Goal: Task Accomplishment & Management: Complete application form

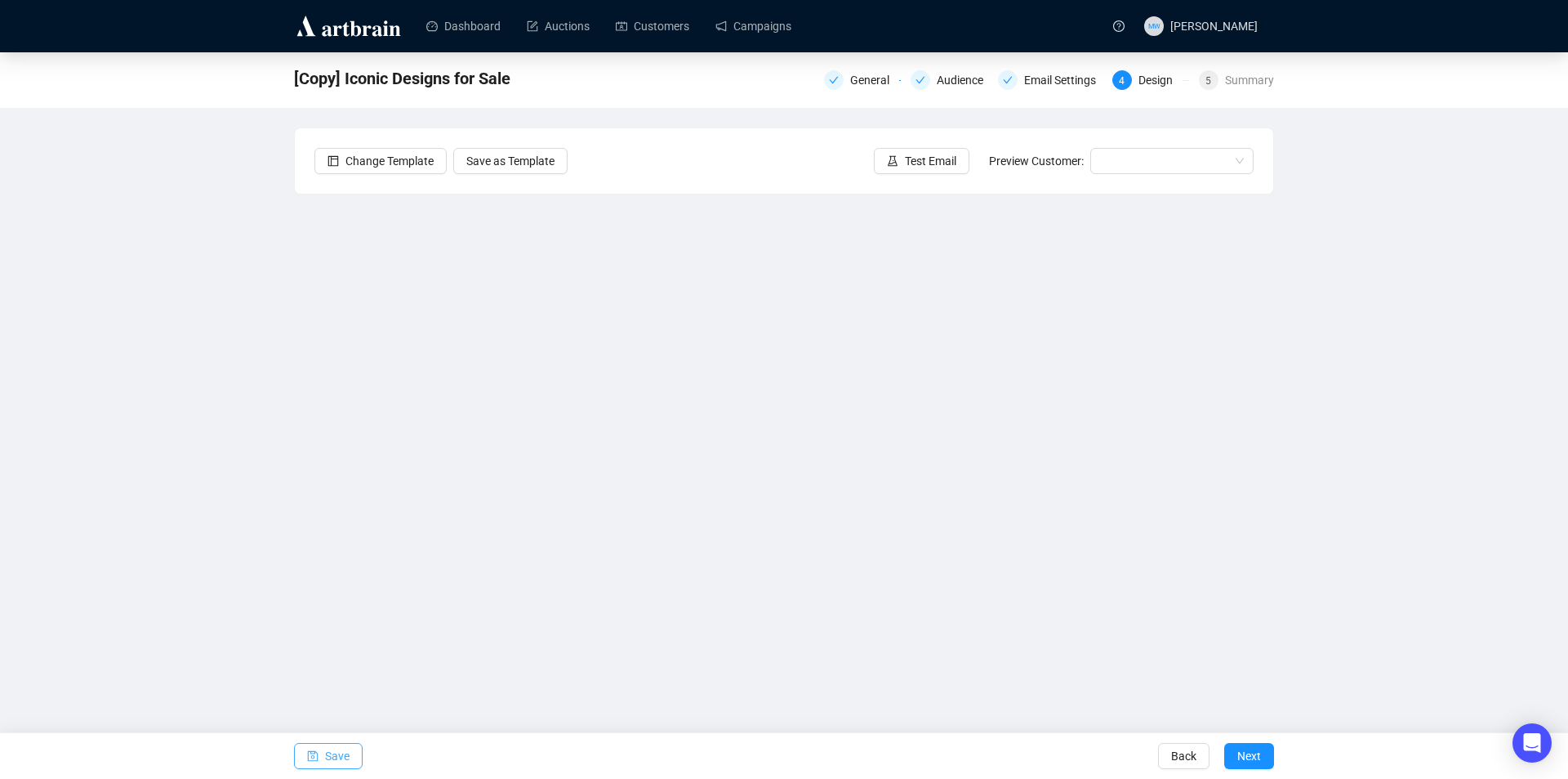
click at [337, 756] on span "Save" at bounding box center [337, 756] width 24 height 46
click at [349, 749] on button "Save" at bounding box center [328, 756] width 69 height 26
click at [330, 759] on span "Save" at bounding box center [337, 756] width 24 height 46
click at [339, 755] on span "Save" at bounding box center [337, 756] width 24 height 46
click at [341, 756] on span "Save" at bounding box center [337, 756] width 24 height 46
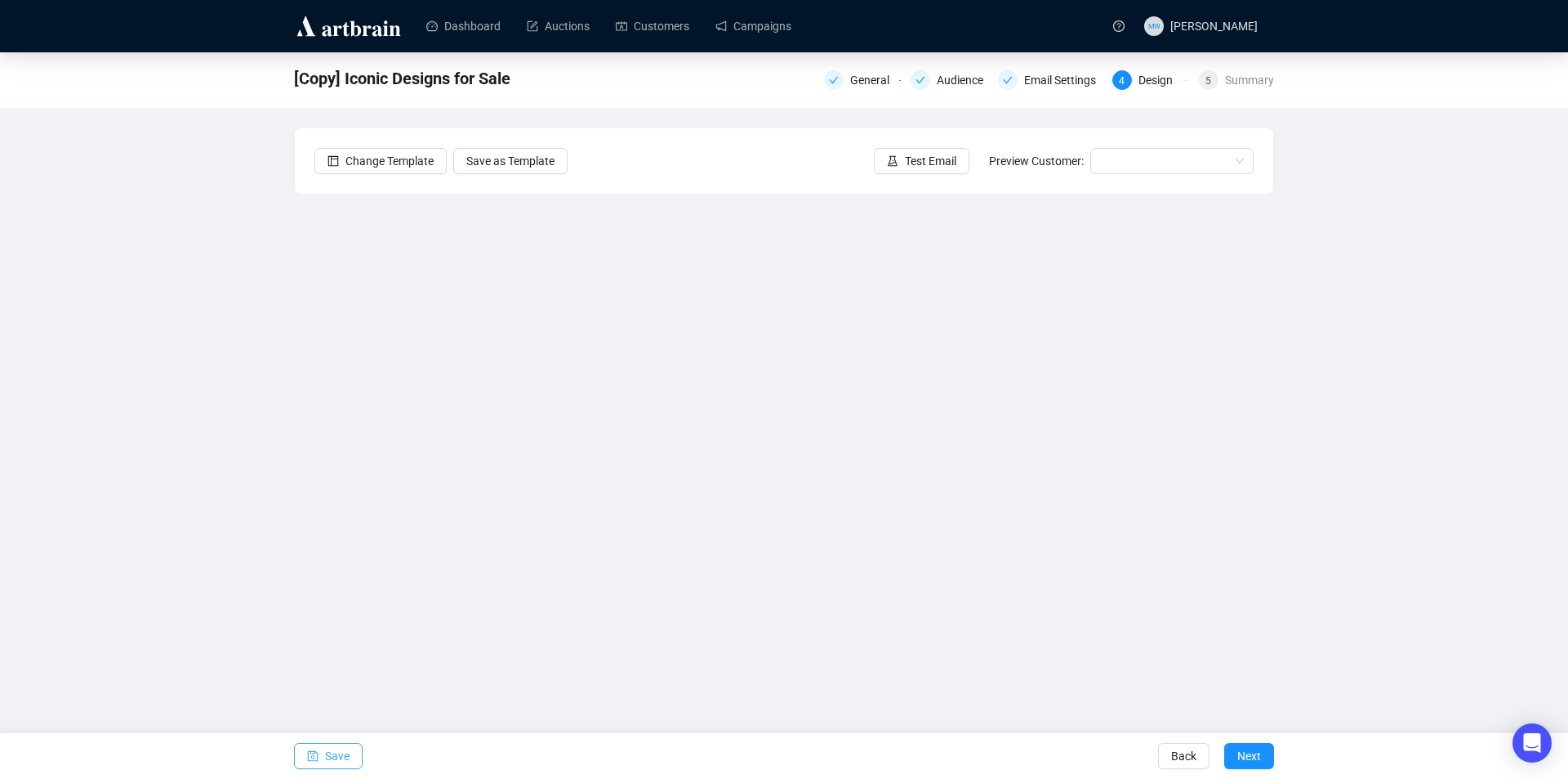
click at [321, 760] on button "Save" at bounding box center [328, 756] width 69 height 26
click at [322, 760] on button "Save" at bounding box center [328, 756] width 69 height 26
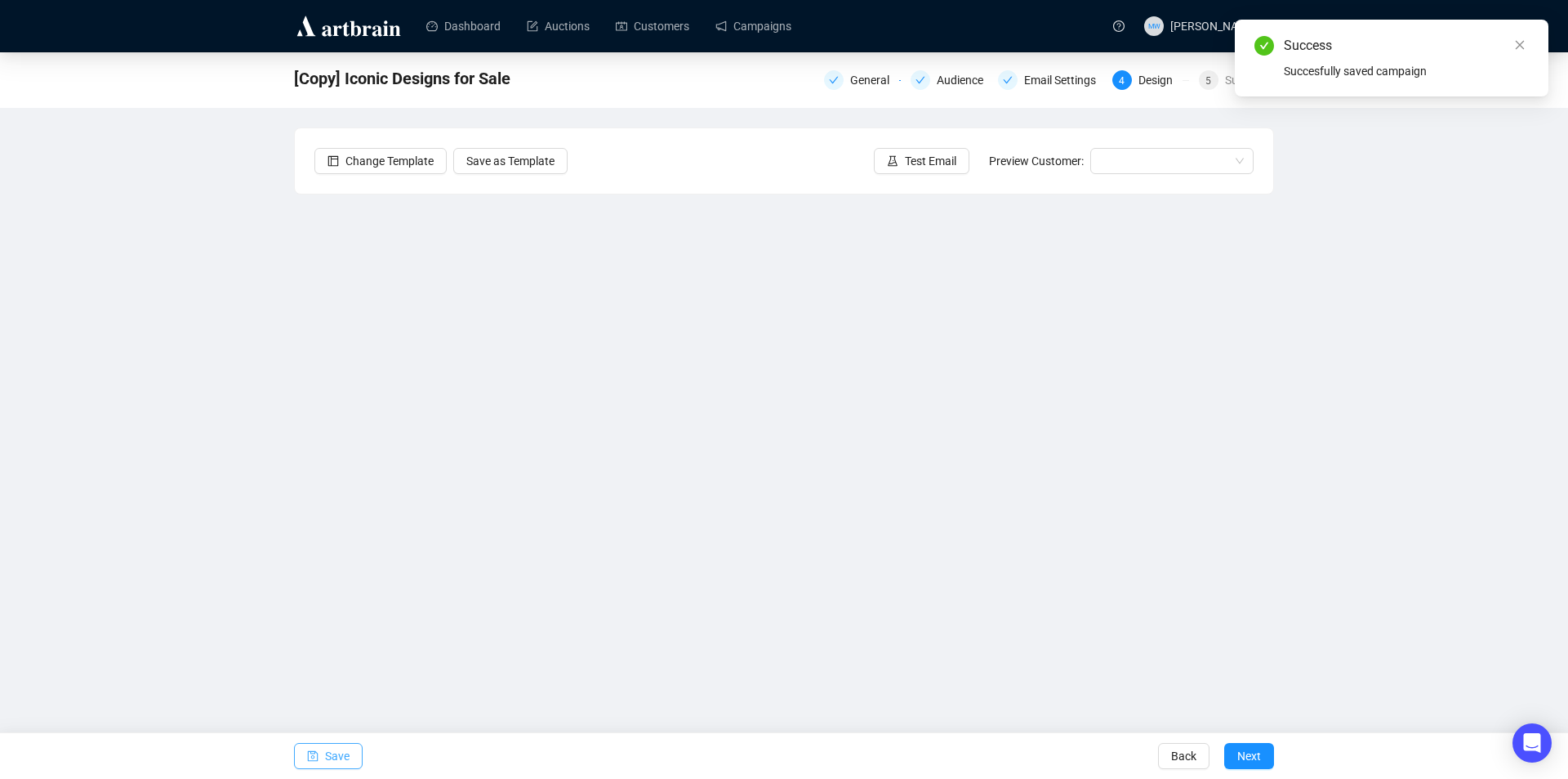
click at [324, 760] on button "Save" at bounding box center [328, 756] width 69 height 26
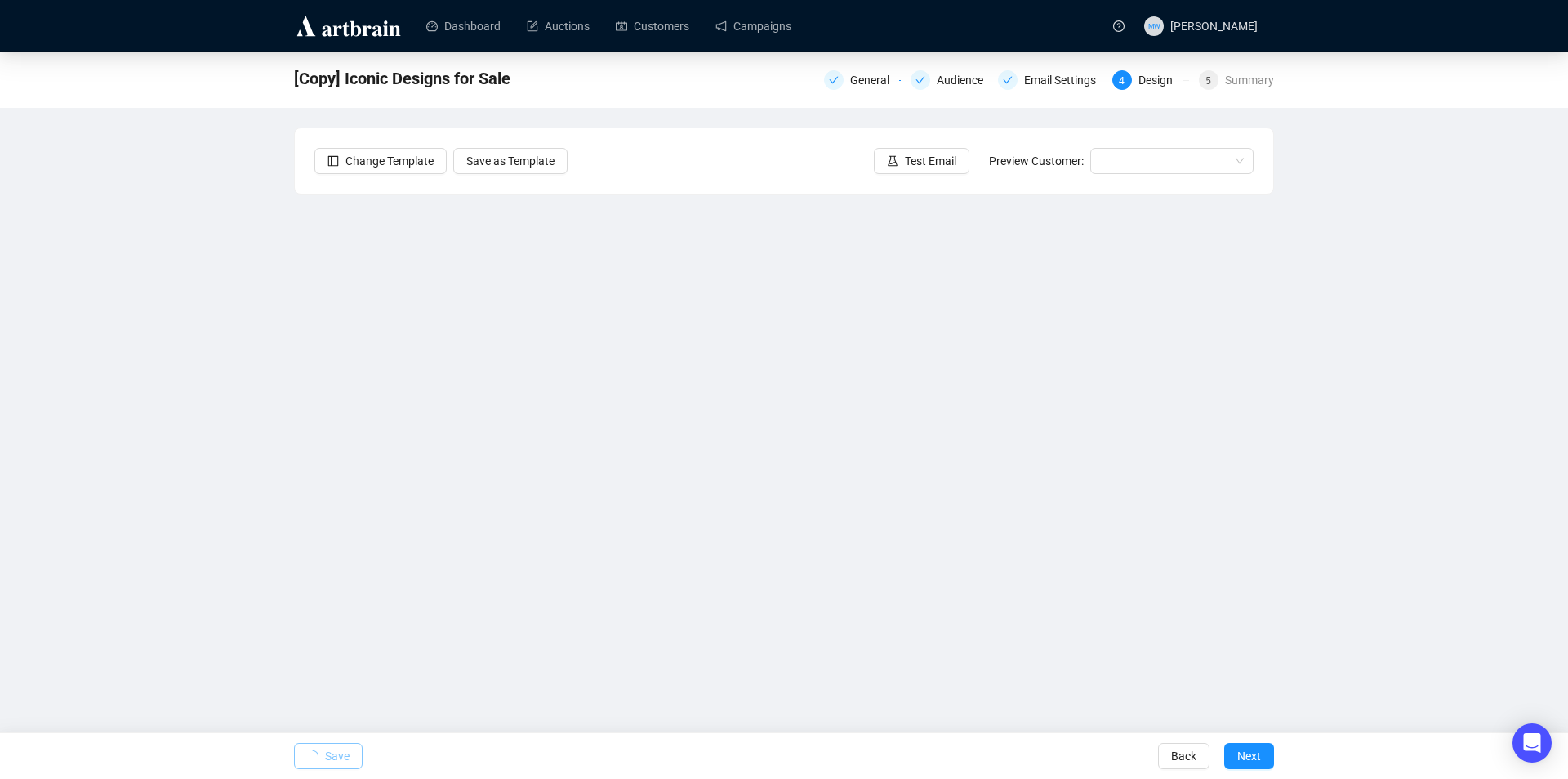
click at [316, 749] on span "button" at bounding box center [313, 756] width 12 height 46
click at [319, 748] on button "Save" at bounding box center [328, 756] width 69 height 26
click at [779, 32] on link "Campaigns" at bounding box center [754, 26] width 76 height 43
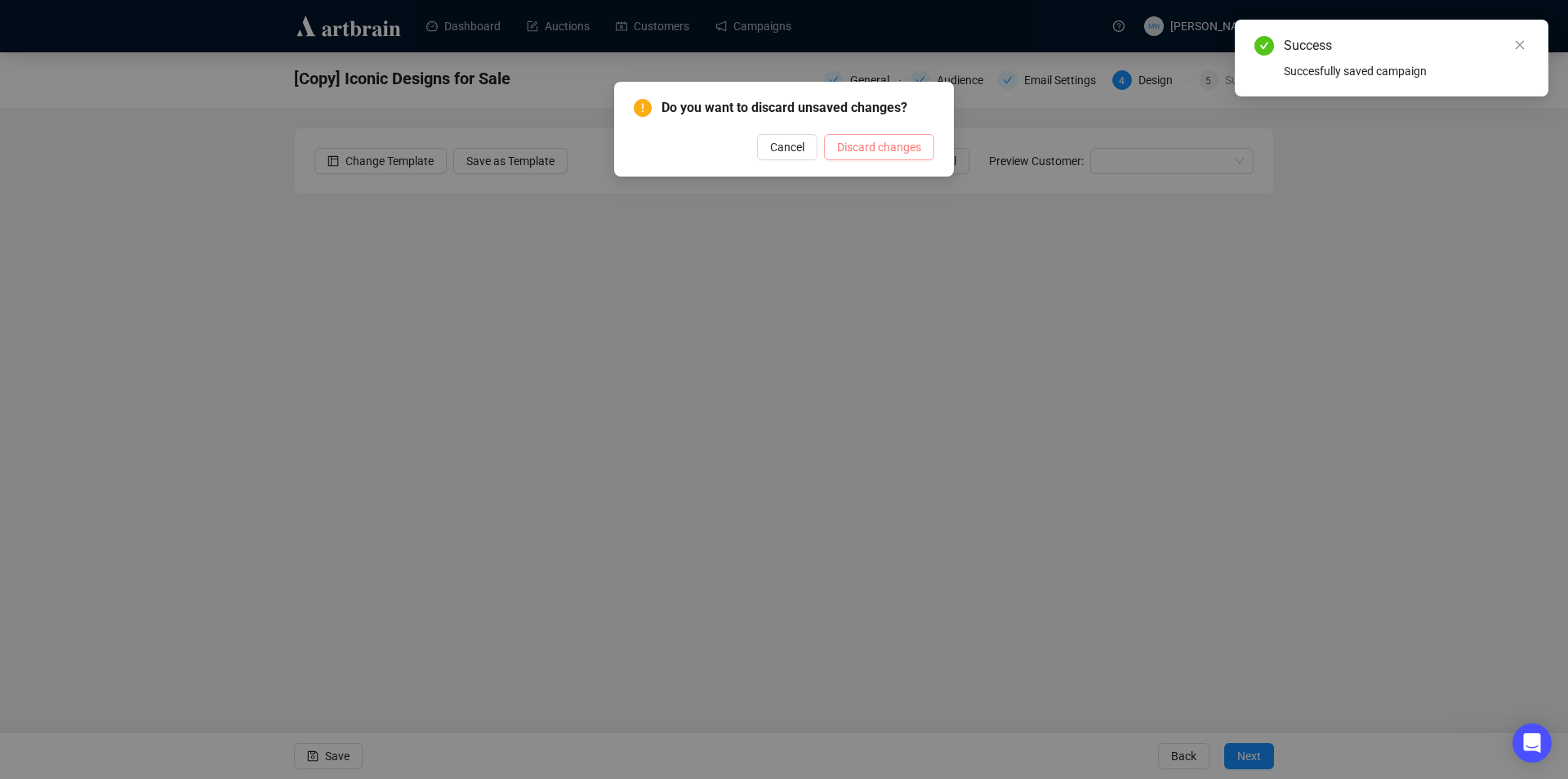
click at [844, 142] on span "Discard changes" at bounding box center [879, 147] width 84 height 18
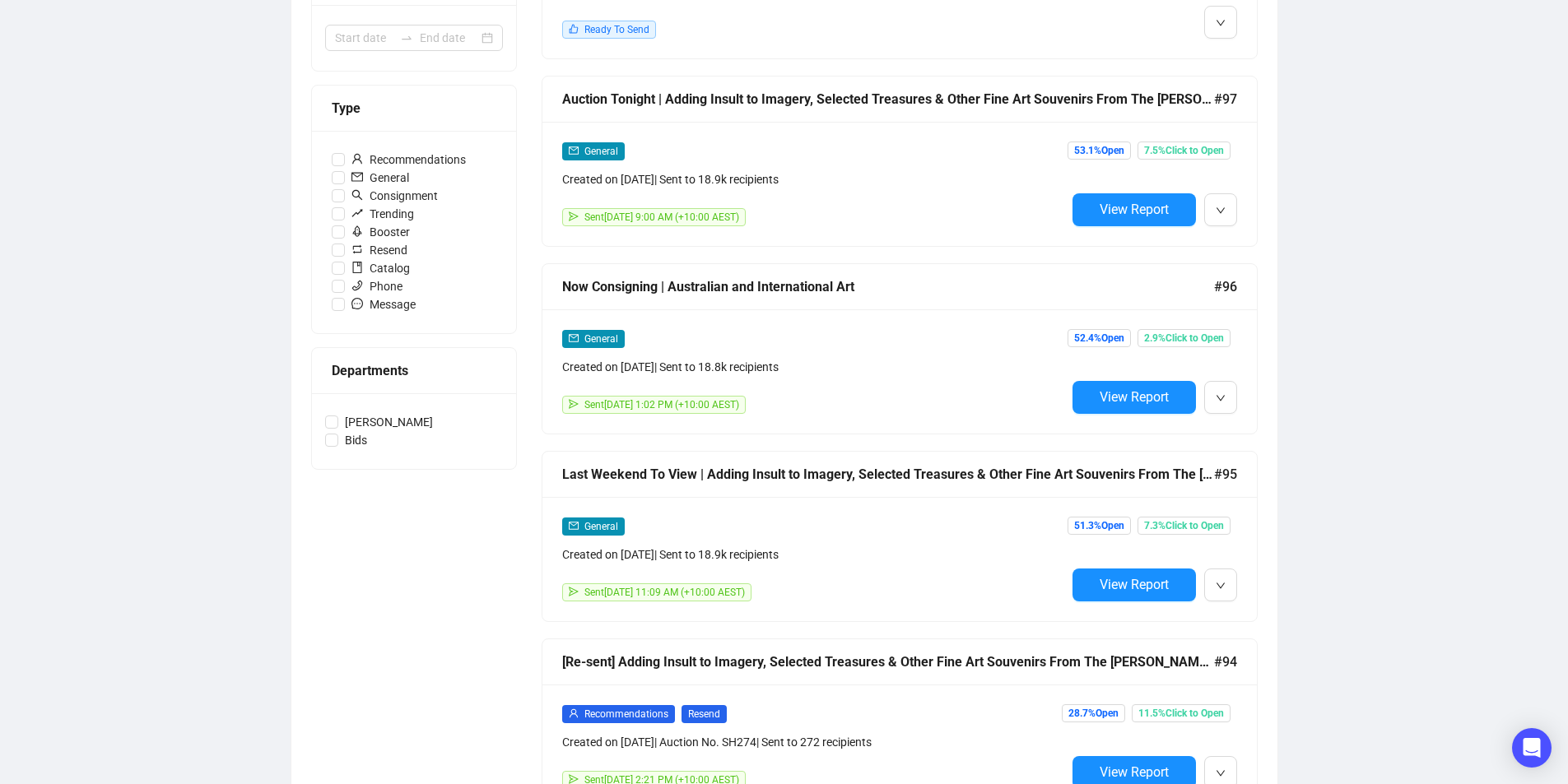
scroll to position [494, 0]
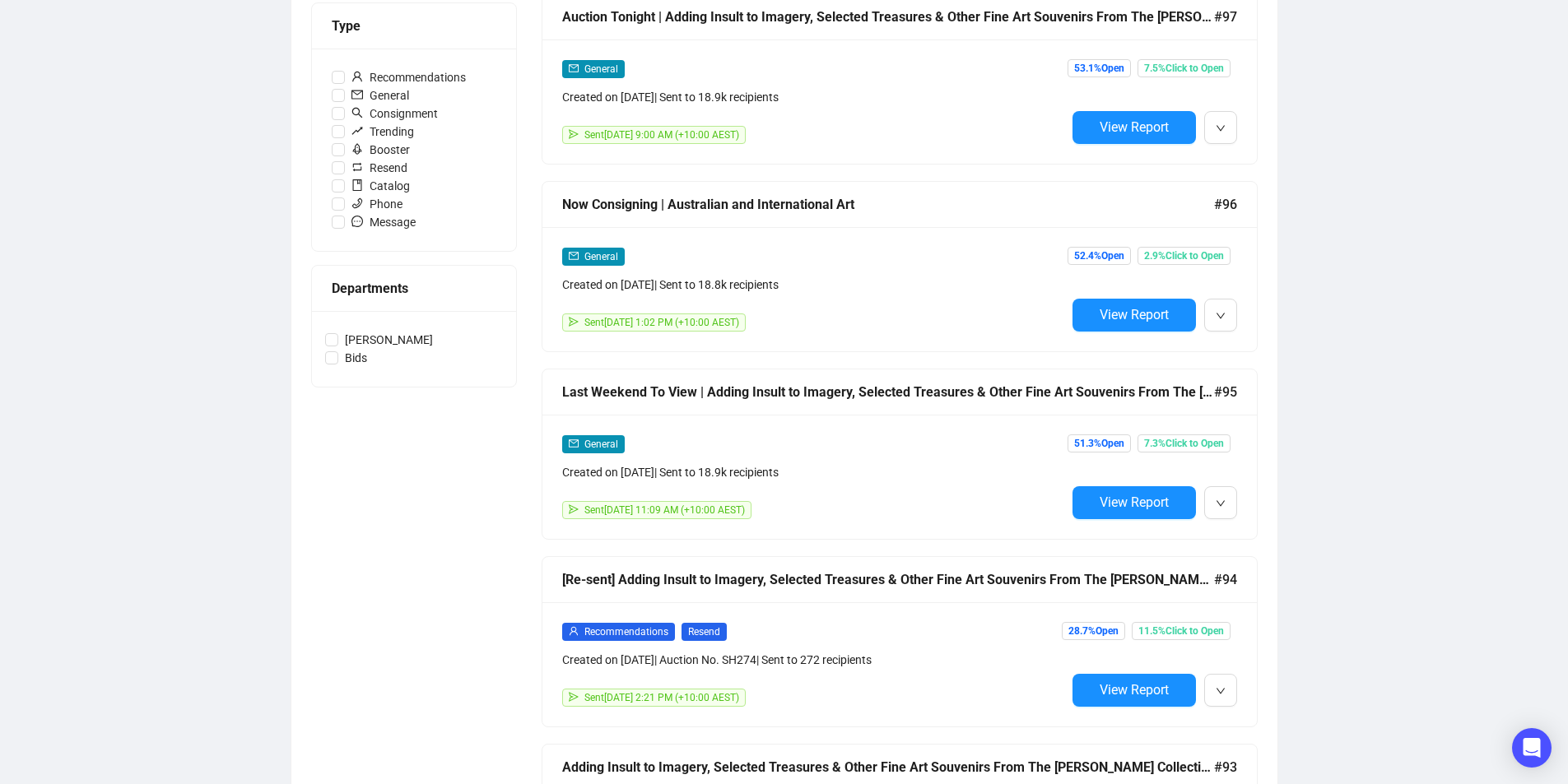
click at [899, 392] on div "Last Weekend To View | Adding Insult to Imagery, Selected Treasures & Other Fin…" at bounding box center [888, 392] width 651 height 20
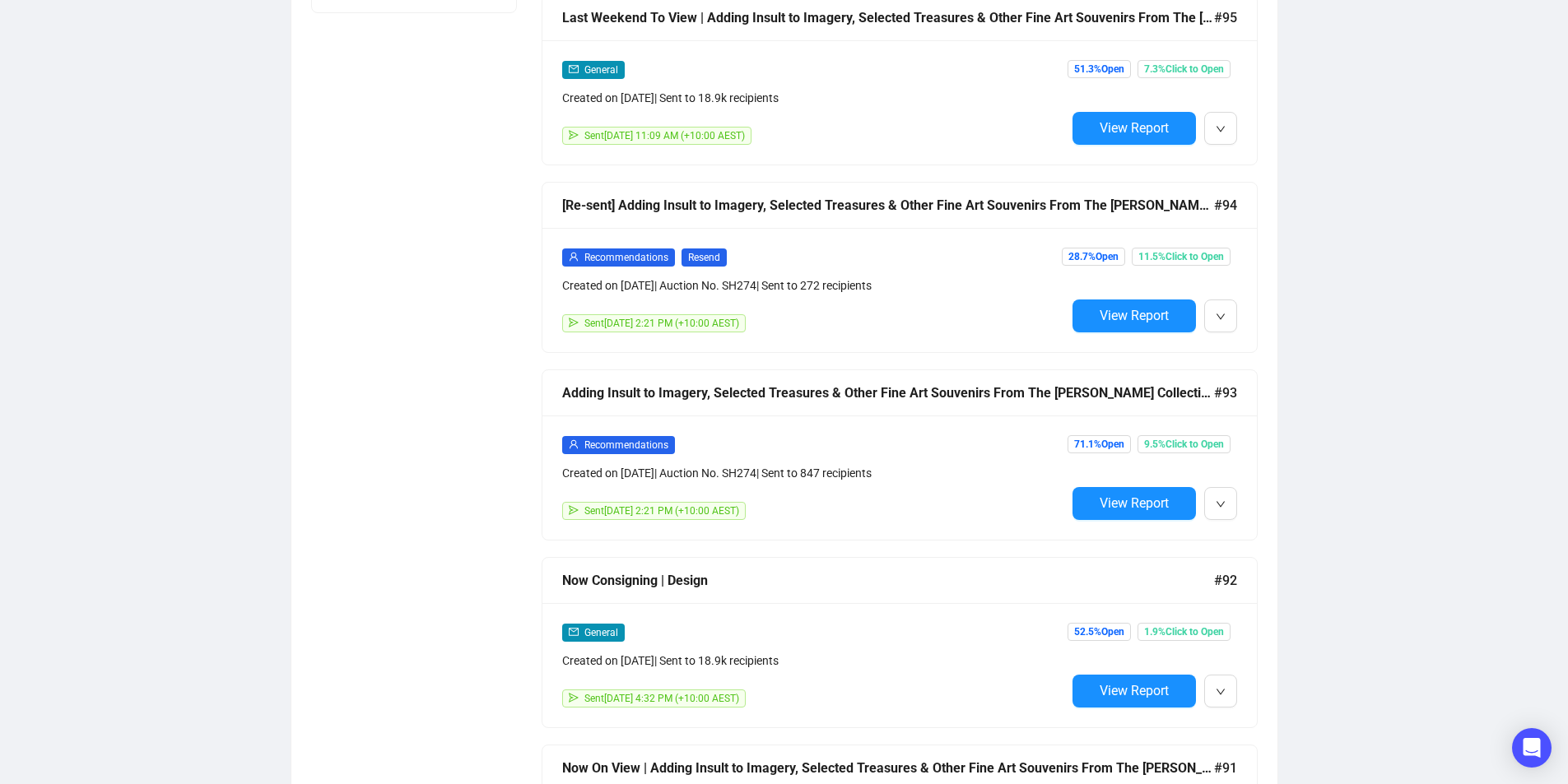
scroll to position [703, 0]
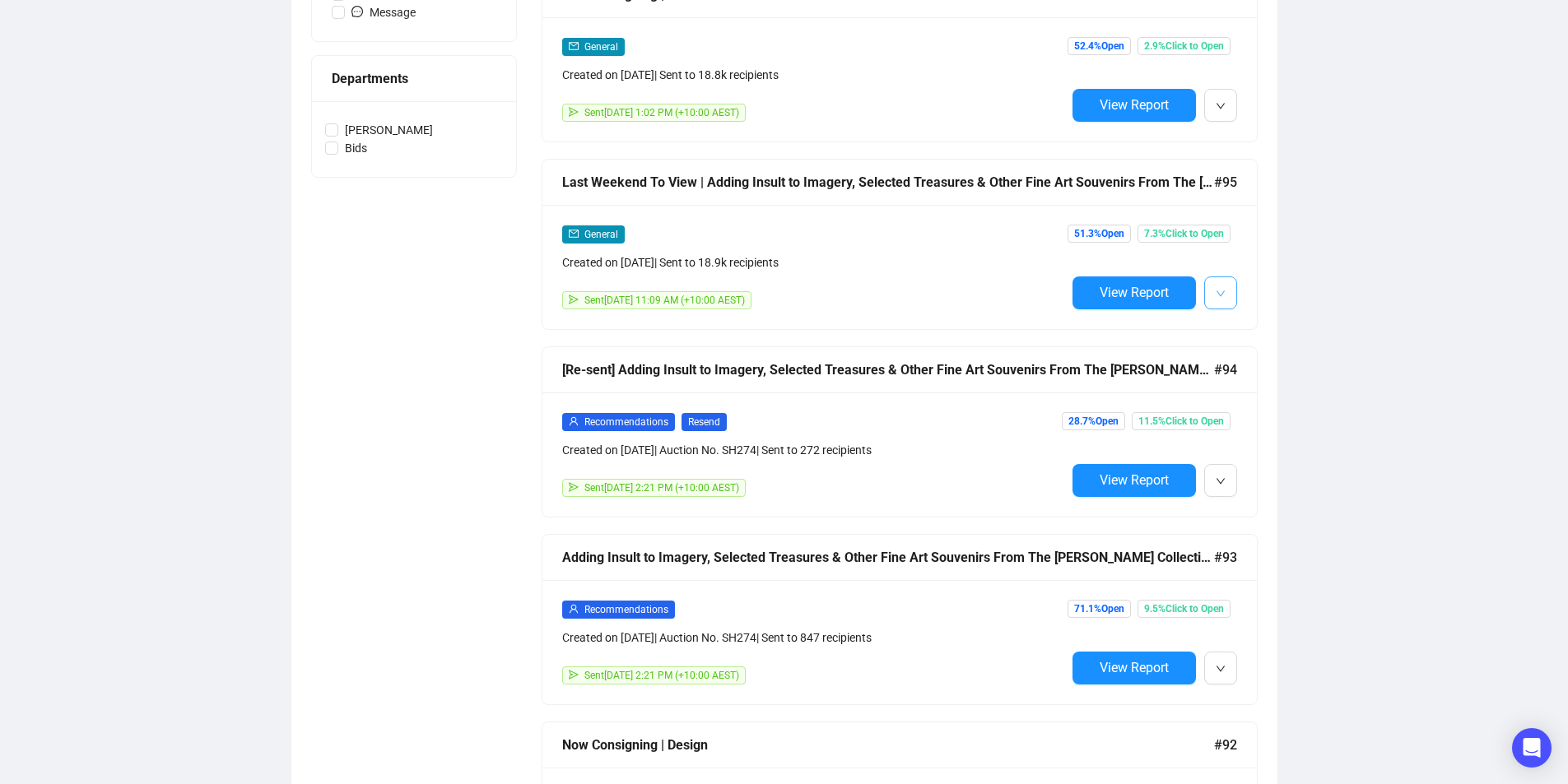
click at [1222, 290] on icon "down" at bounding box center [1220, 293] width 8 height 6
click at [1238, 372] on span "Duplicate" at bounding box center [1261, 379] width 48 height 13
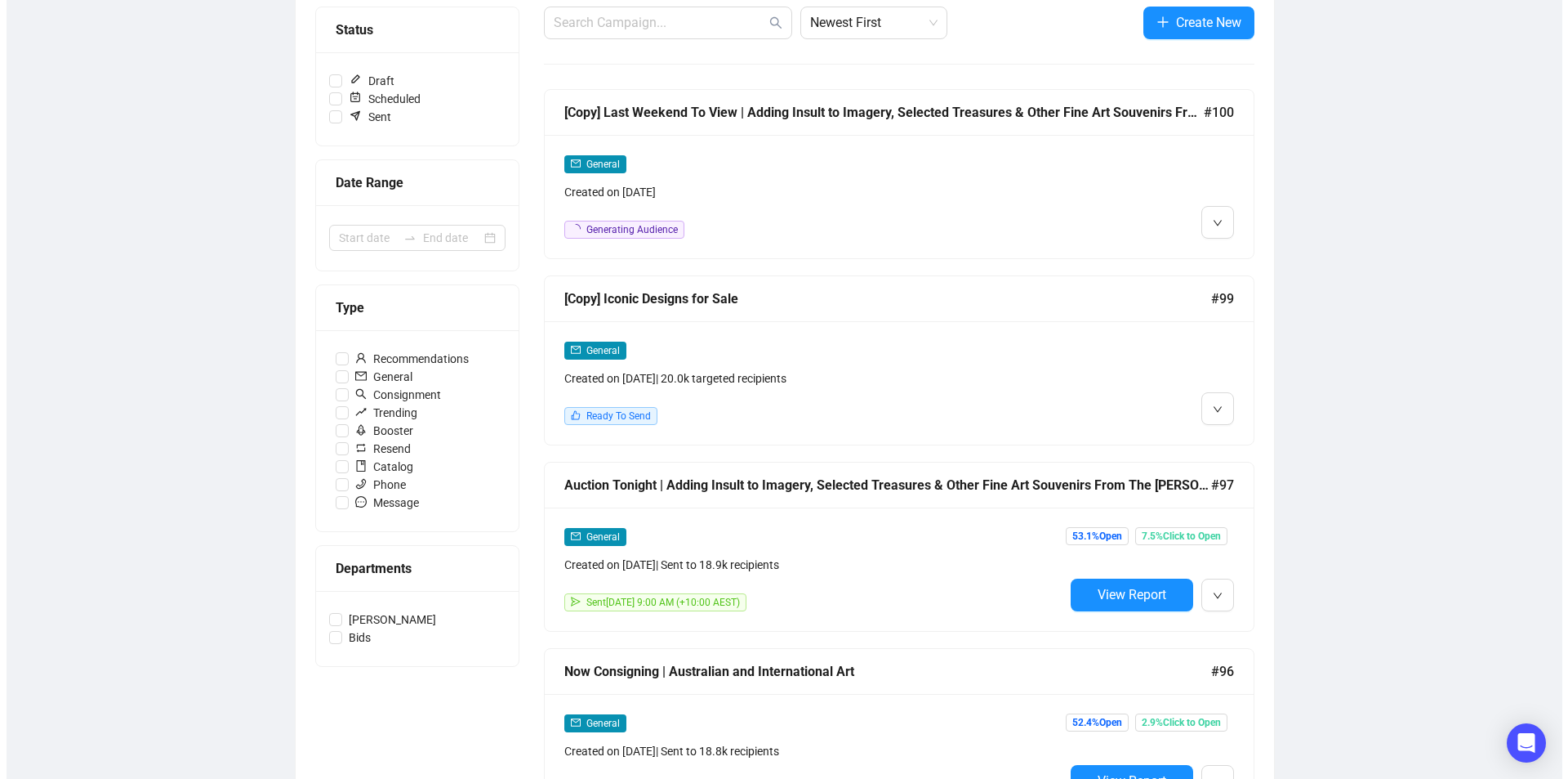
scroll to position [0, 0]
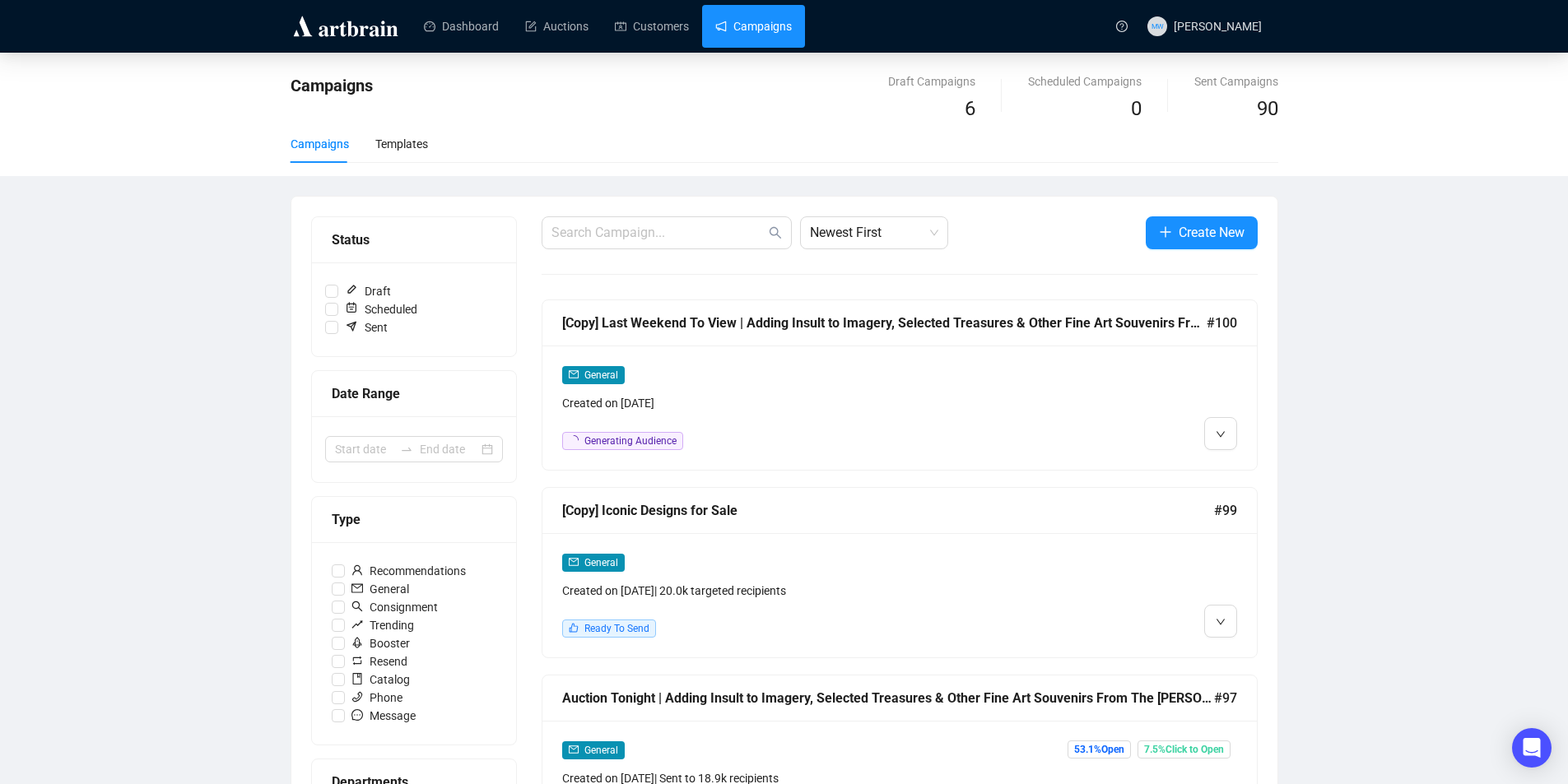
click at [1105, 363] on div "General Created on [DATE] Generating Audience" at bounding box center [899, 408] width 715 height 124
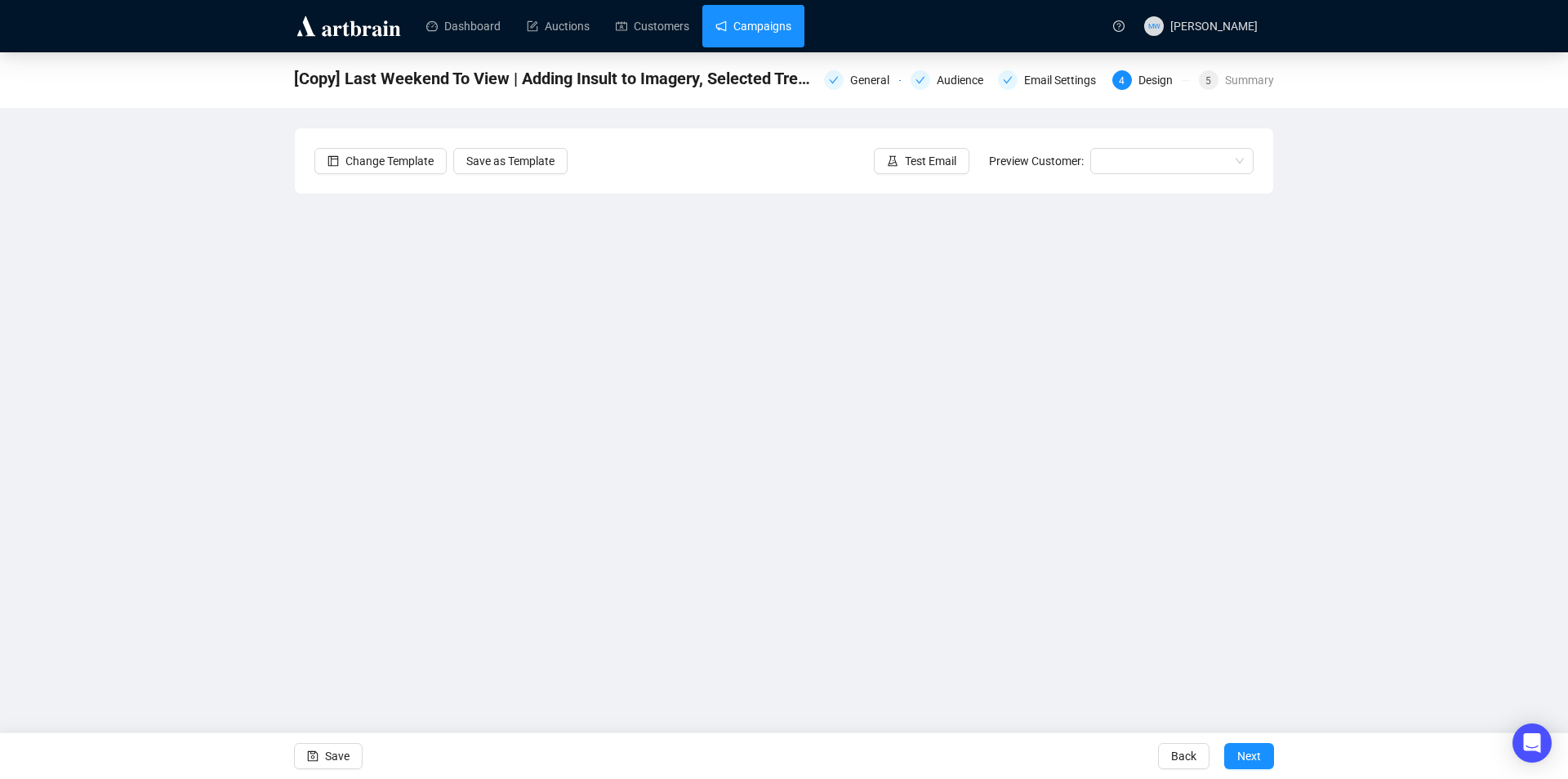
click at [745, 16] on link "Campaigns" at bounding box center [754, 26] width 76 height 43
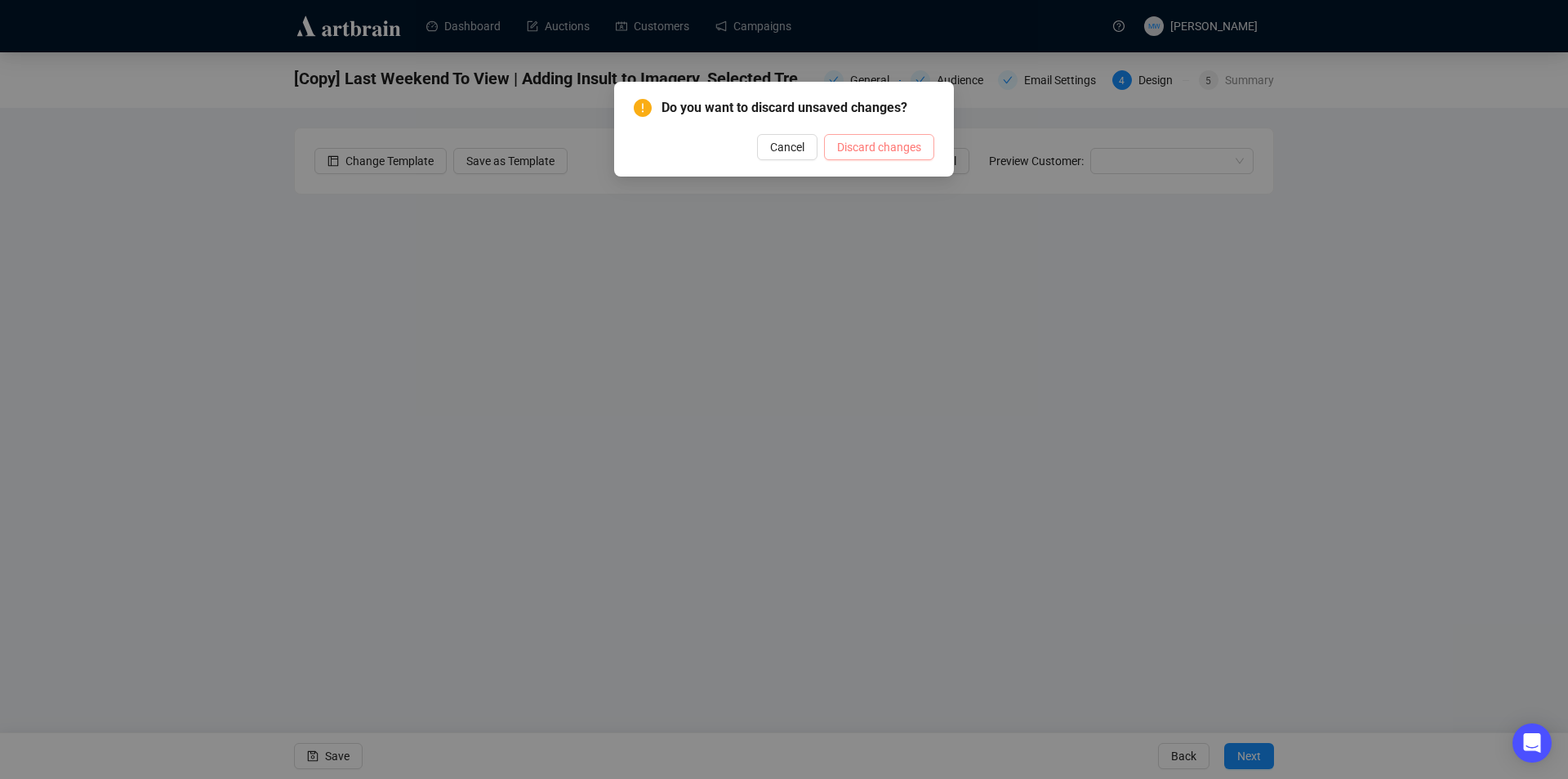
click at [874, 136] on button "Discard changes" at bounding box center [880, 146] width 110 height 26
click at [872, 141] on span "Discard changes" at bounding box center [879, 147] width 84 height 18
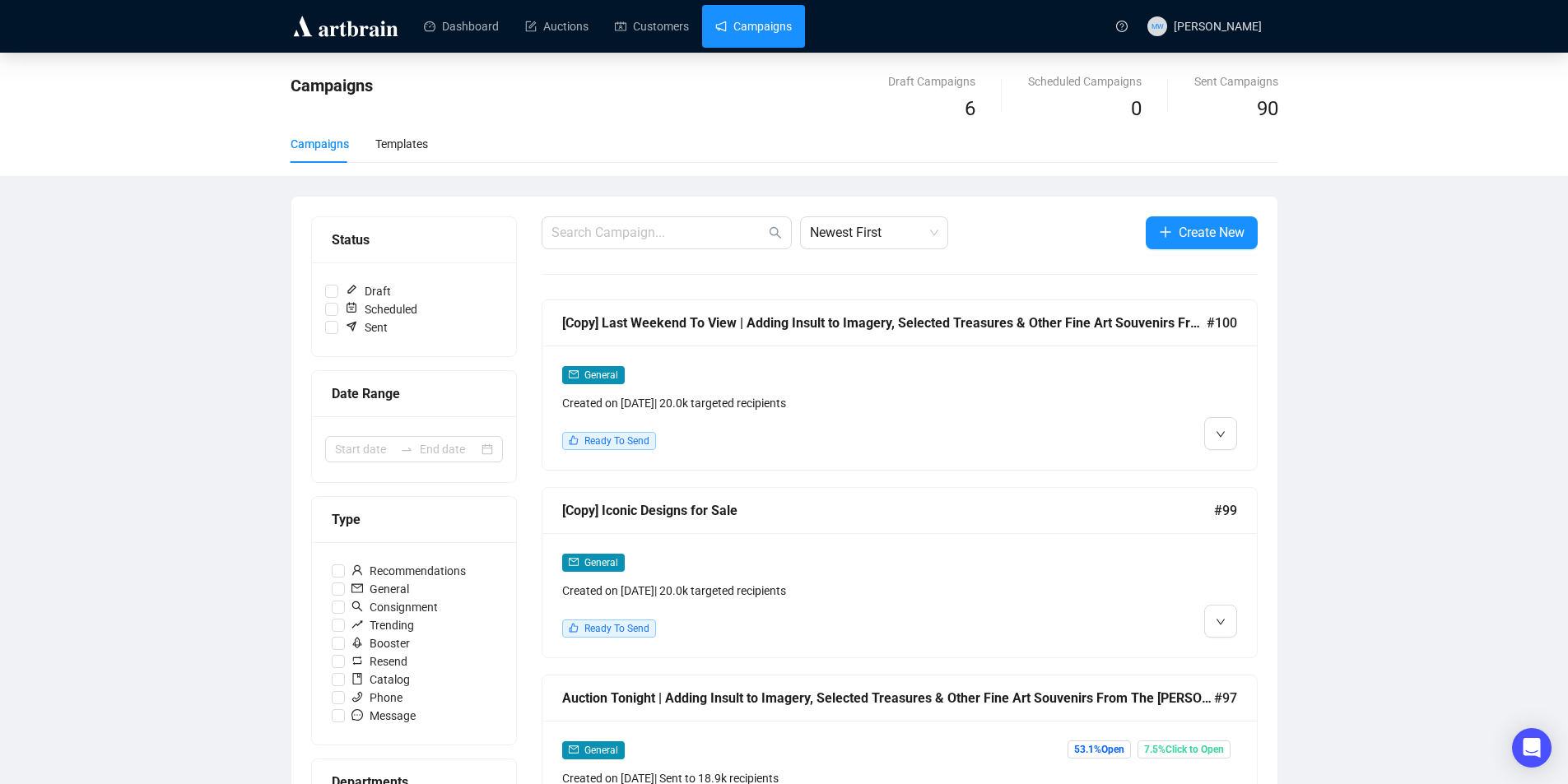
click at [868, 536] on div "General Created on [DATE] | 20.0k targeted recipients Ready To Send" at bounding box center [899, 596] width 715 height 124
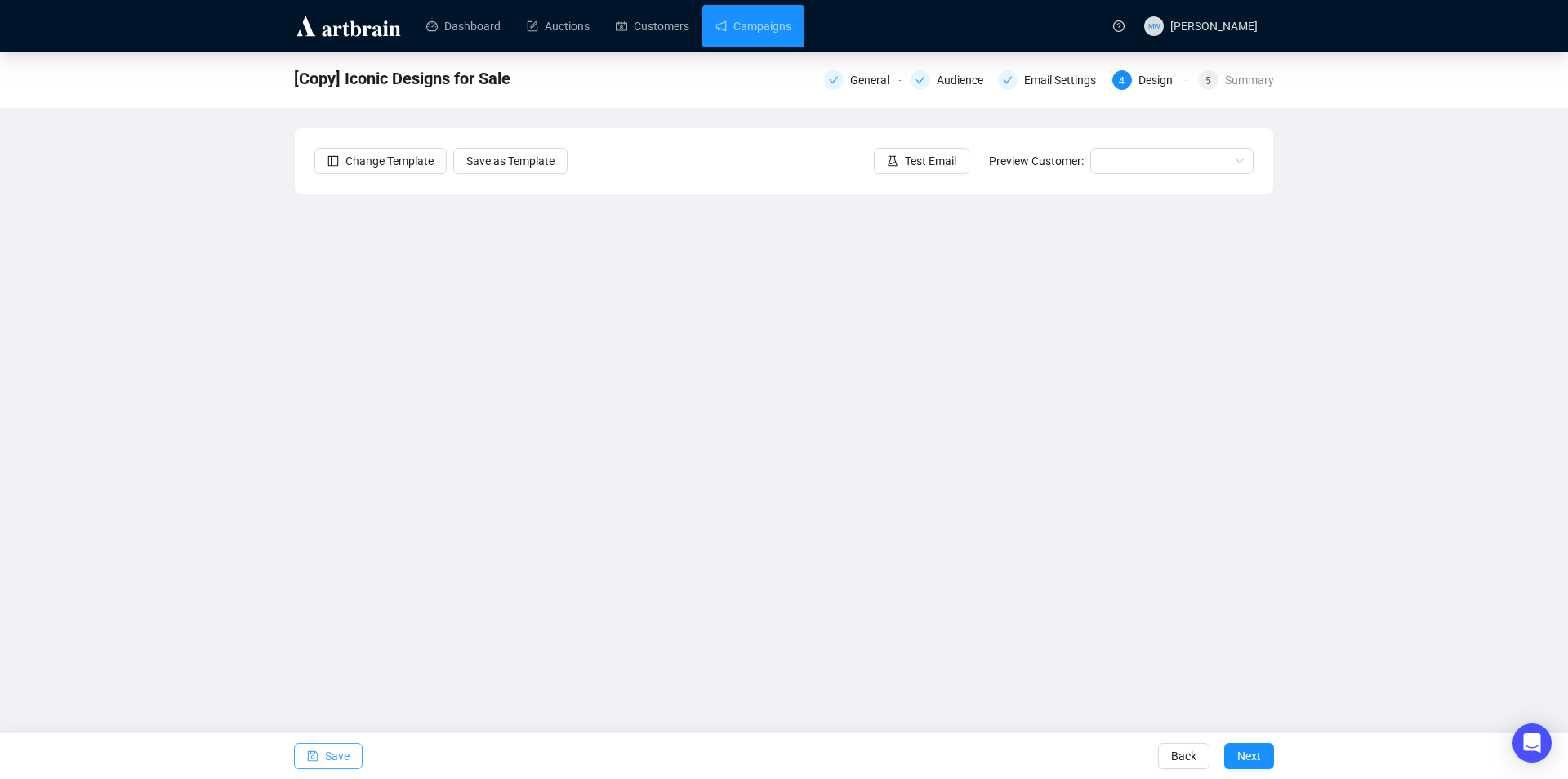
click at [337, 752] on span "Save" at bounding box center [337, 756] width 24 height 46
click at [919, 167] on span "Test Email" at bounding box center [931, 161] width 52 height 18
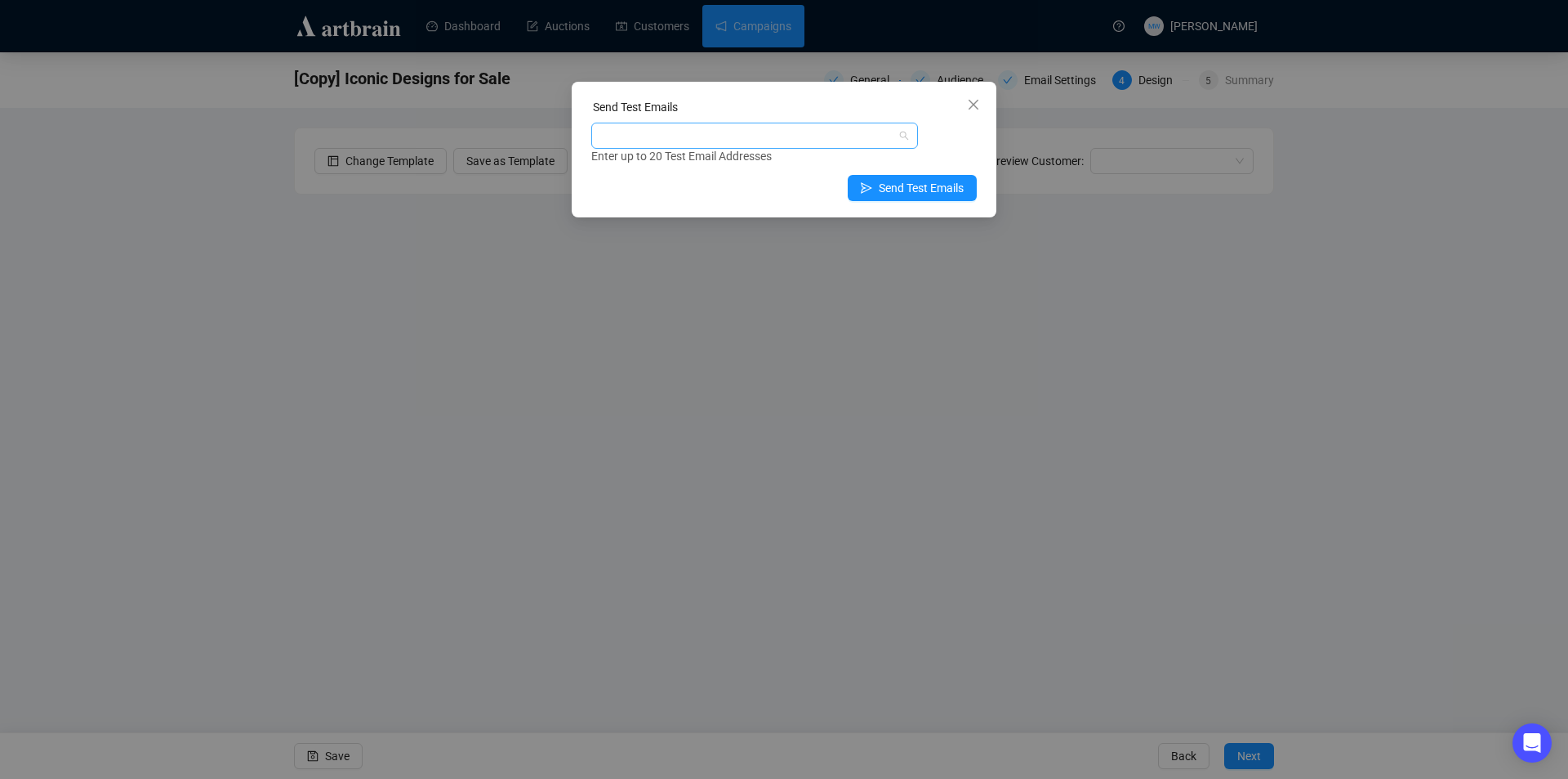
click at [804, 144] on div at bounding box center [746, 135] width 303 height 23
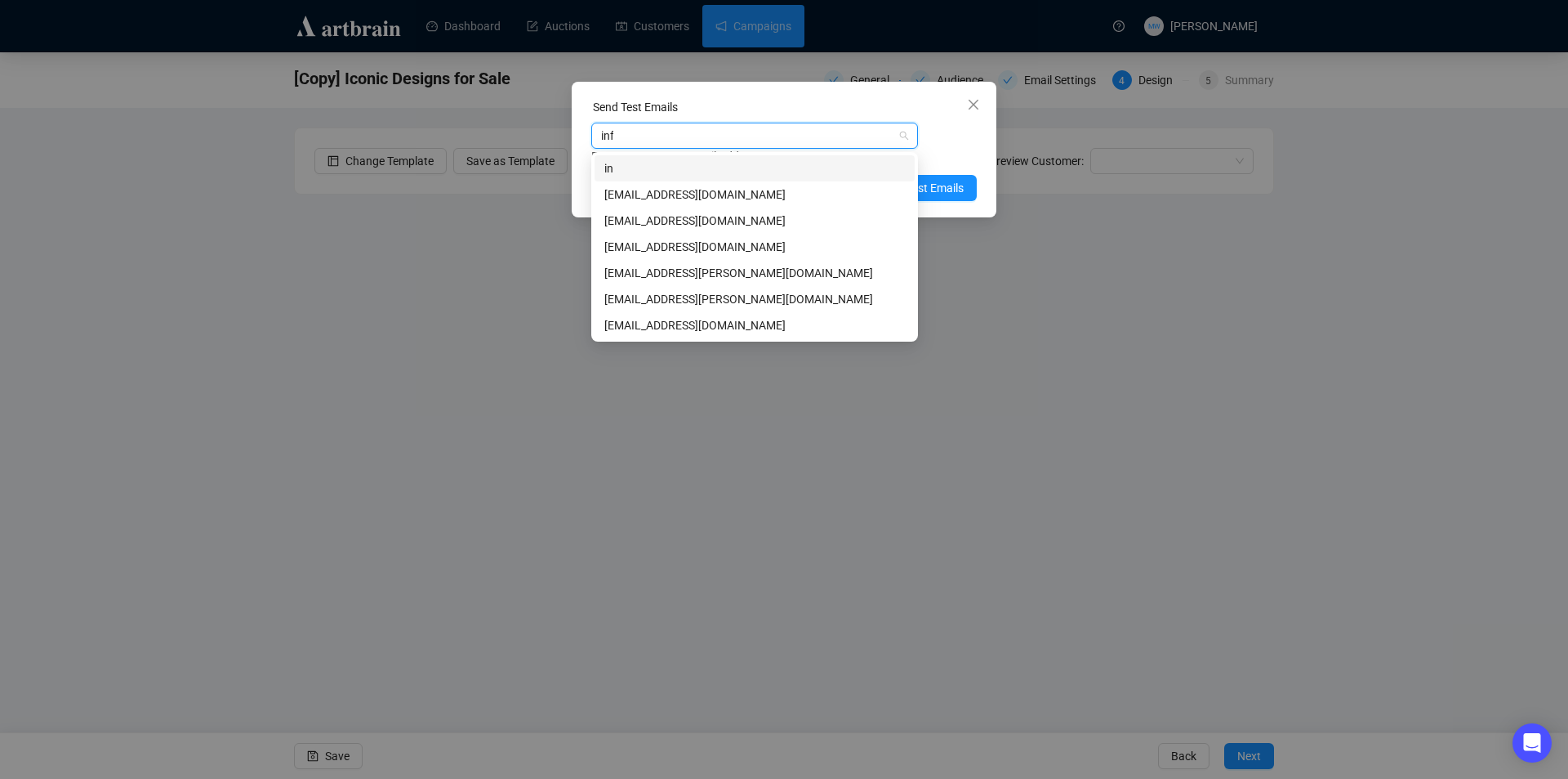
type input "info"
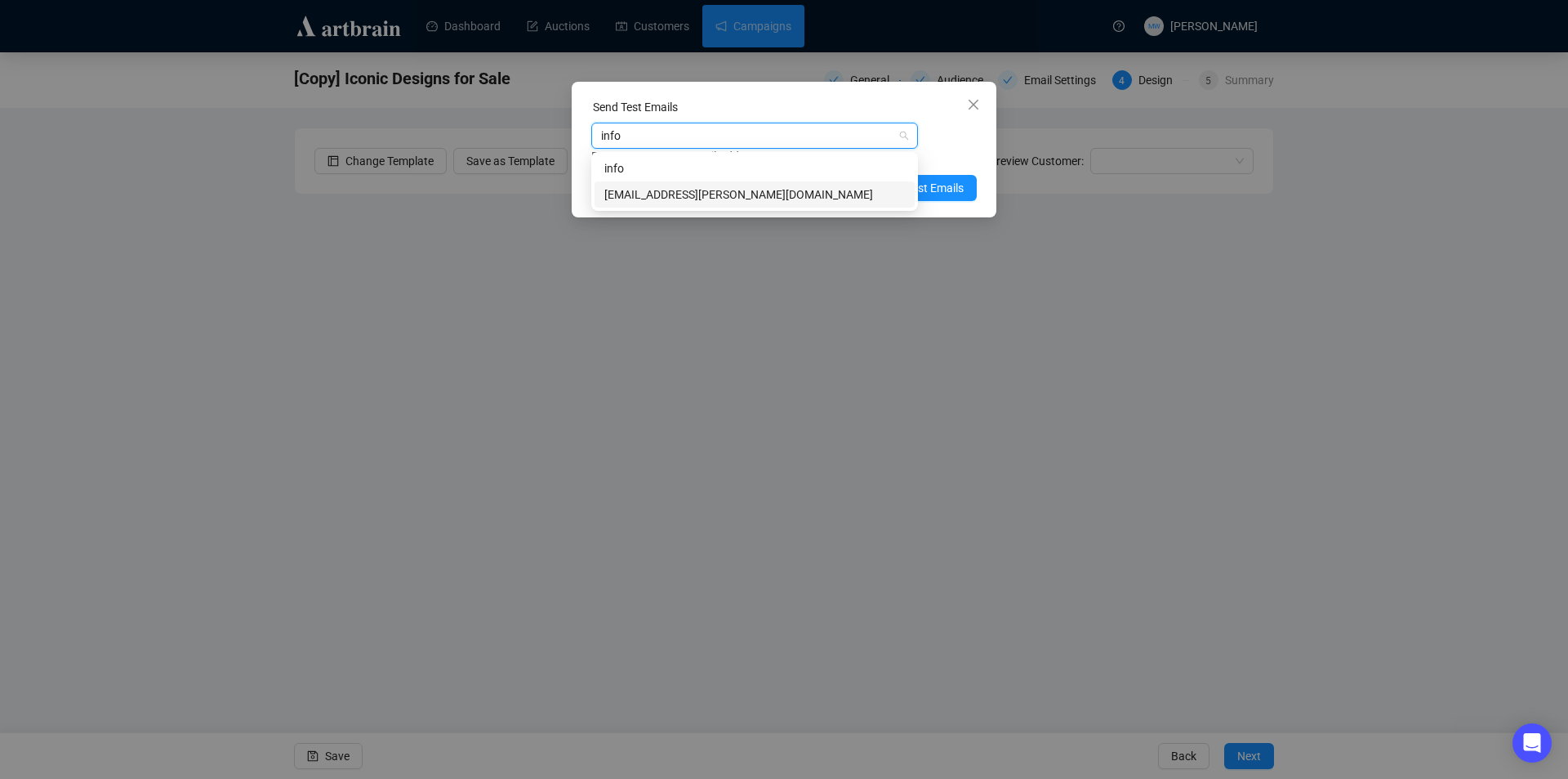
click at [764, 198] on div "[EMAIL_ADDRESS][PERSON_NAME][DOMAIN_NAME]" at bounding box center [755, 195] width 301 height 18
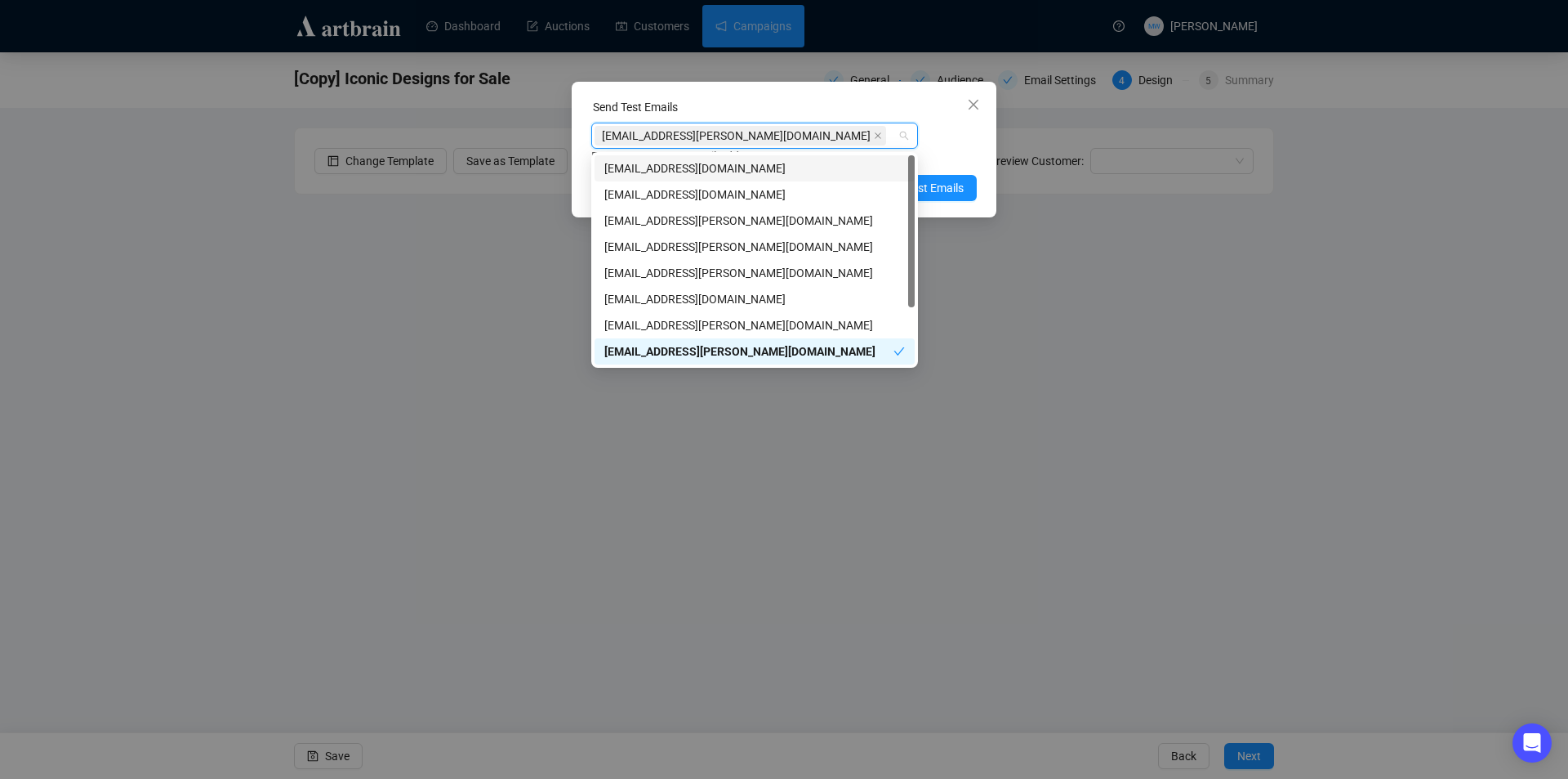
click at [957, 145] on div "[EMAIL_ADDRESS][PERSON_NAME][DOMAIN_NAME] Enter up to 20 Test Email Addresses" at bounding box center [784, 144] width 386 height 43
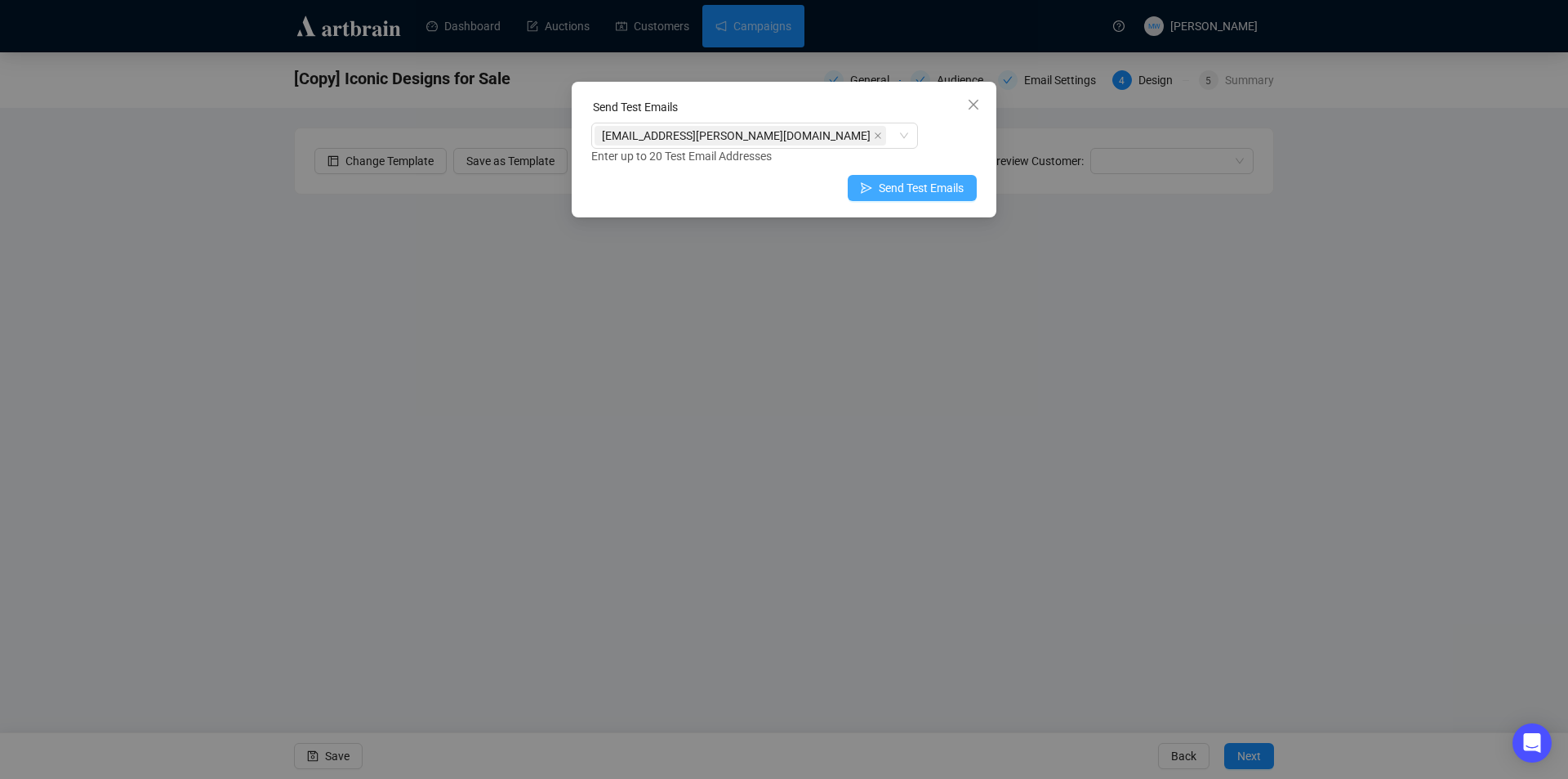
click at [914, 189] on span "Send Test Emails" at bounding box center [921, 188] width 85 height 18
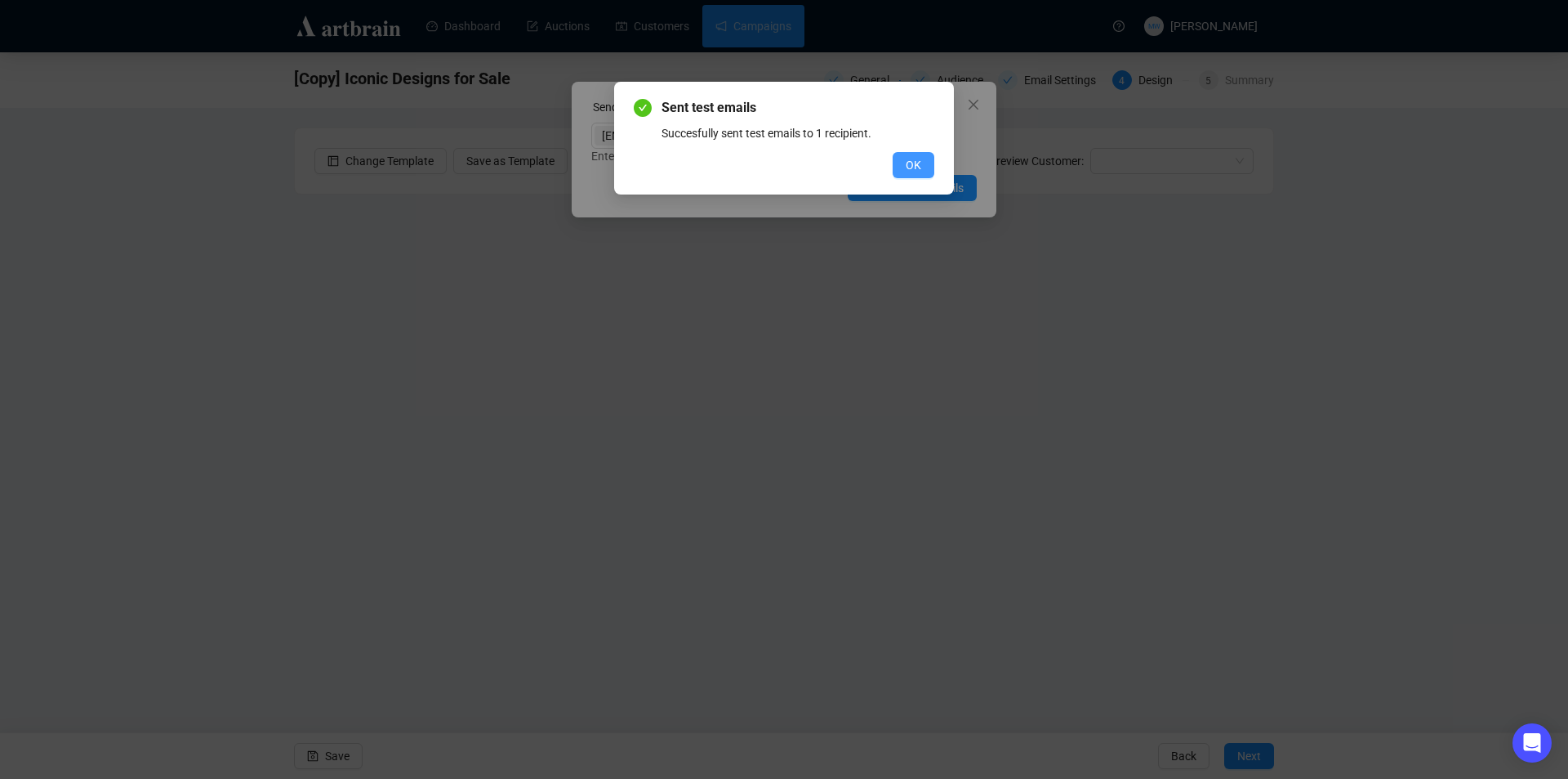
click at [906, 155] on button "OK" at bounding box center [914, 165] width 42 height 26
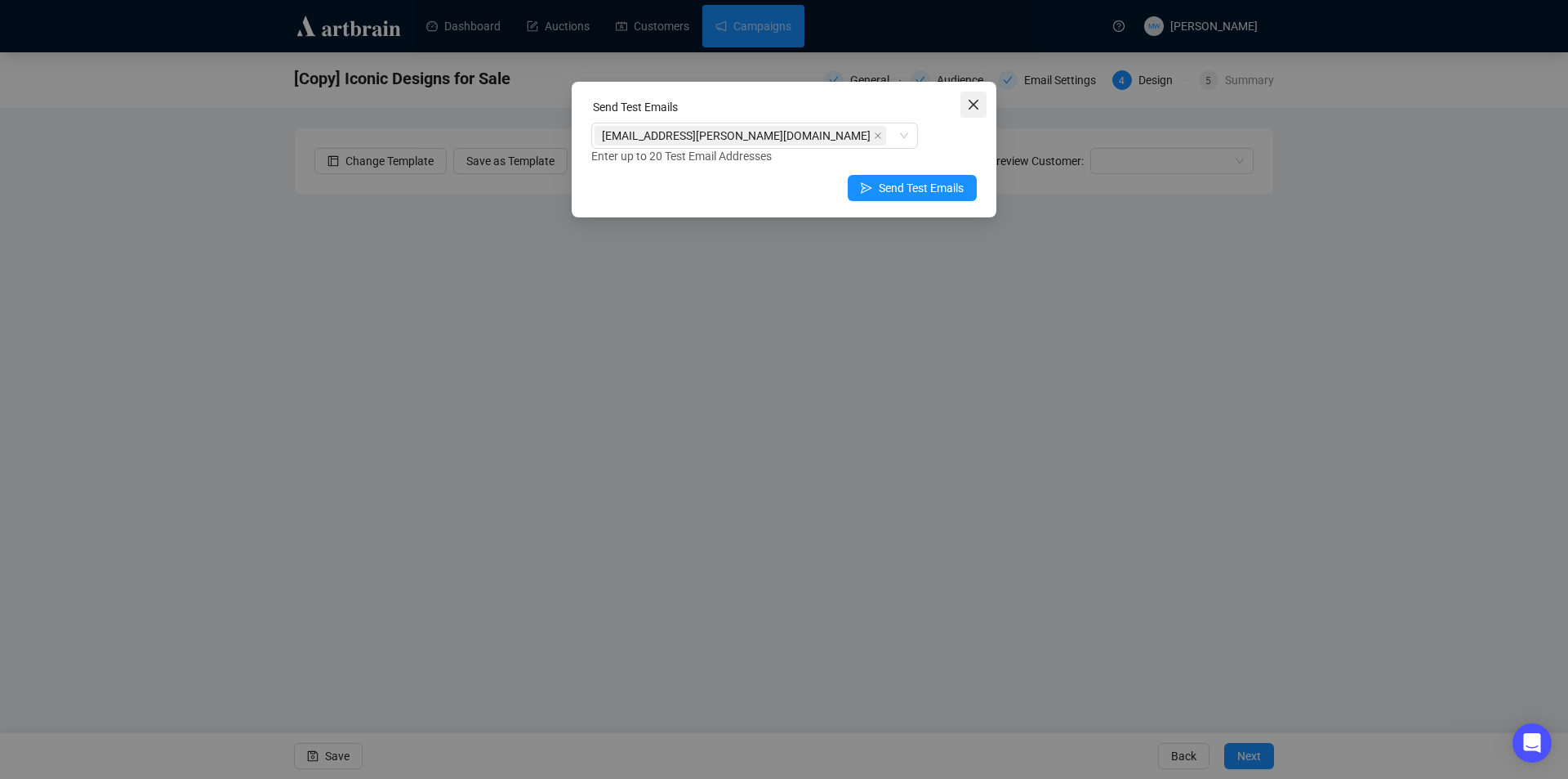
click at [974, 106] on icon "close" at bounding box center [974, 104] width 10 height 10
